Goal: Task Accomplishment & Management: Manage account settings

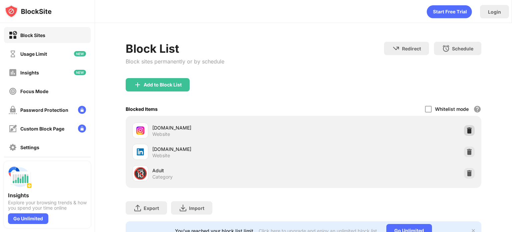
click at [466, 130] on img at bounding box center [469, 130] width 7 height 7
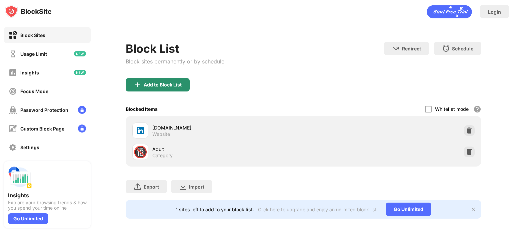
click at [163, 85] on div "Add to Block List" at bounding box center [163, 84] width 38 height 5
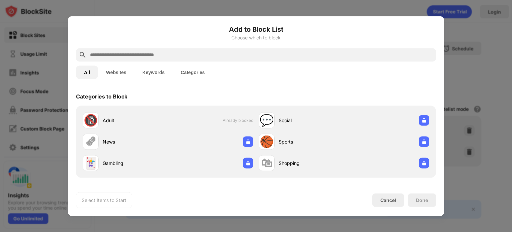
click at [121, 73] on button "Websites" at bounding box center [116, 71] width 36 height 13
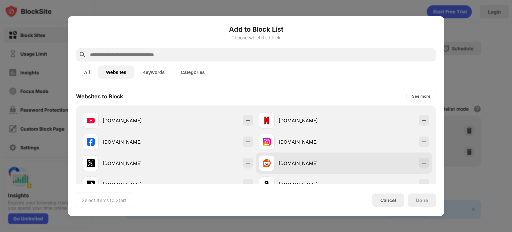
click at [374, 153] on div "[DOMAIN_NAME]" at bounding box center [344, 162] width 176 height 21
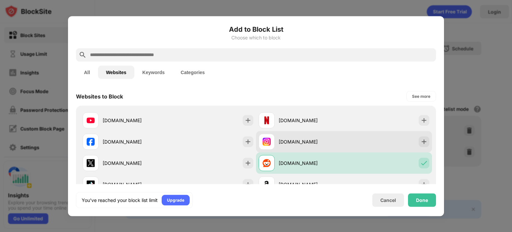
click at [377, 133] on div "[DOMAIN_NAME]" at bounding box center [344, 141] width 176 height 21
click at [403, 144] on div "[DOMAIN_NAME]" at bounding box center [344, 141] width 176 height 21
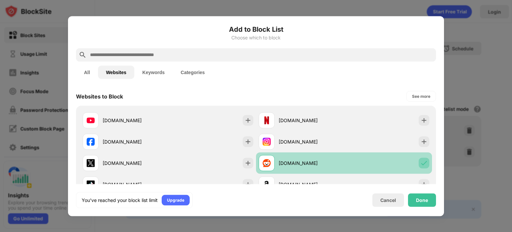
click at [421, 160] on img at bounding box center [424, 162] width 7 height 7
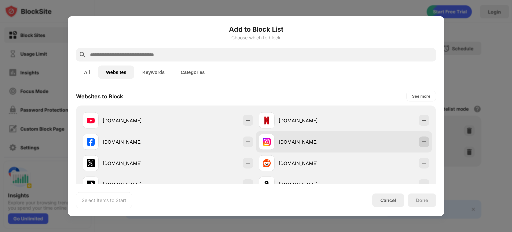
click at [421, 142] on img at bounding box center [424, 141] width 7 height 7
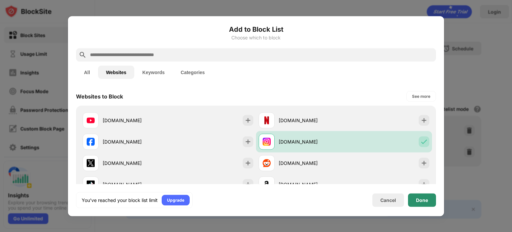
click at [425, 201] on div "Done" at bounding box center [422, 199] width 12 height 5
